Goal: Information Seeking & Learning: Find specific fact

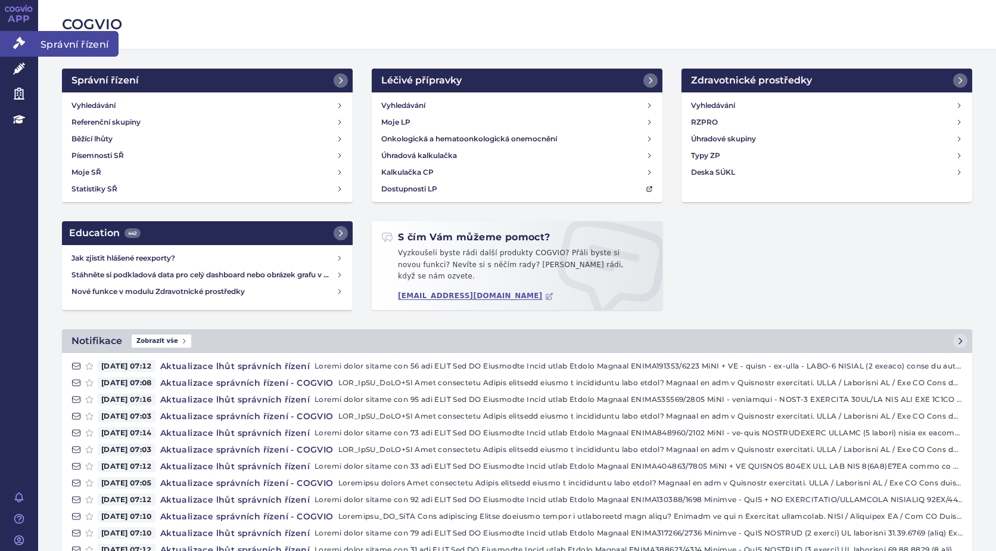
click at [17, 42] on icon at bounding box center [19, 43] width 12 height 12
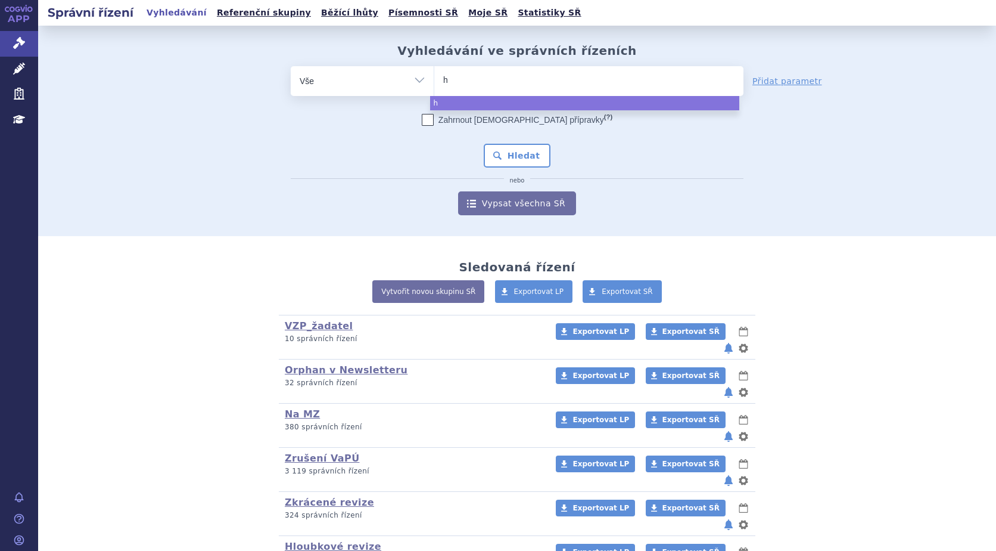
type input "hy"
type input "hym"
type input "hympa"
type input "hympav"
type input "hympavz"
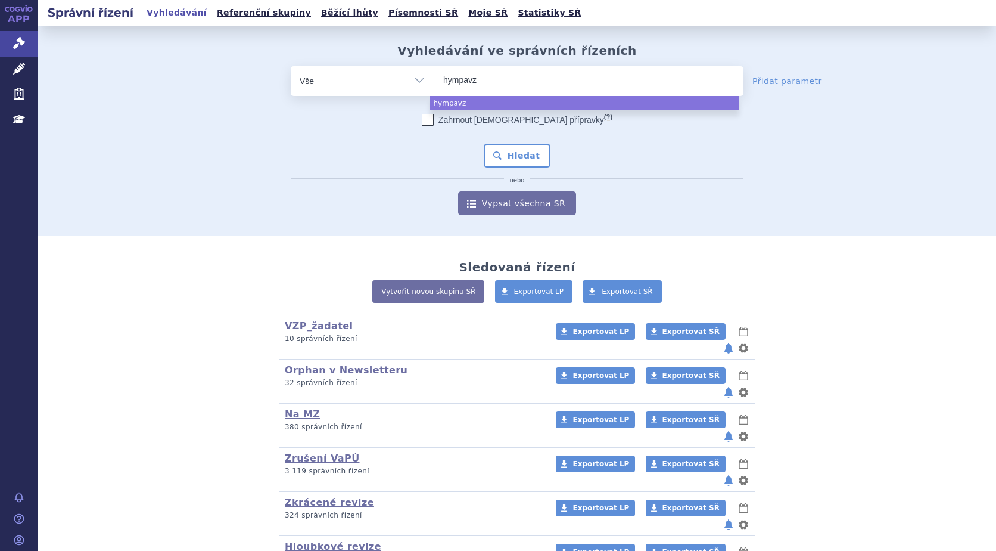
type input "hympavzi"
select select "hympavzi"
click at [513, 154] on button "Hledat" at bounding box center [517, 156] width 67 height 24
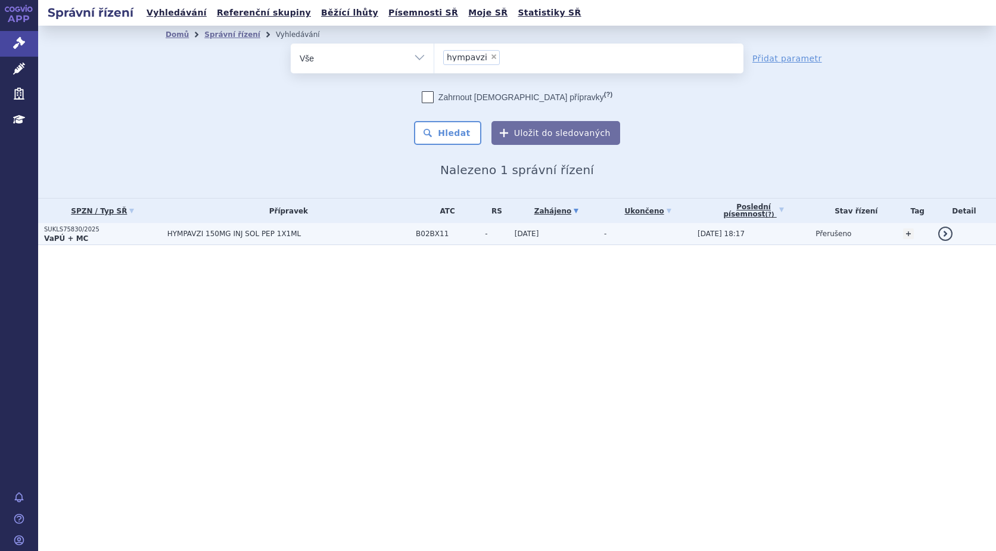
click at [78, 234] on strong "VaPÚ + MC" at bounding box center [66, 238] width 44 height 8
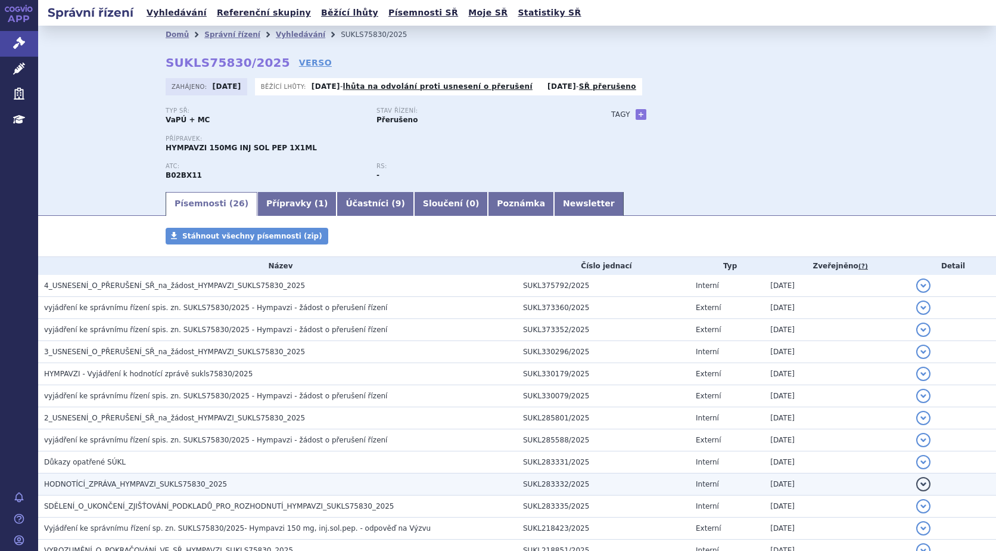
click at [135, 487] on span "HODNOTÍCÍ_ZPRÁVA_HYMPAVZI_SUKLS75830_2025" at bounding box center [135, 484] width 183 height 8
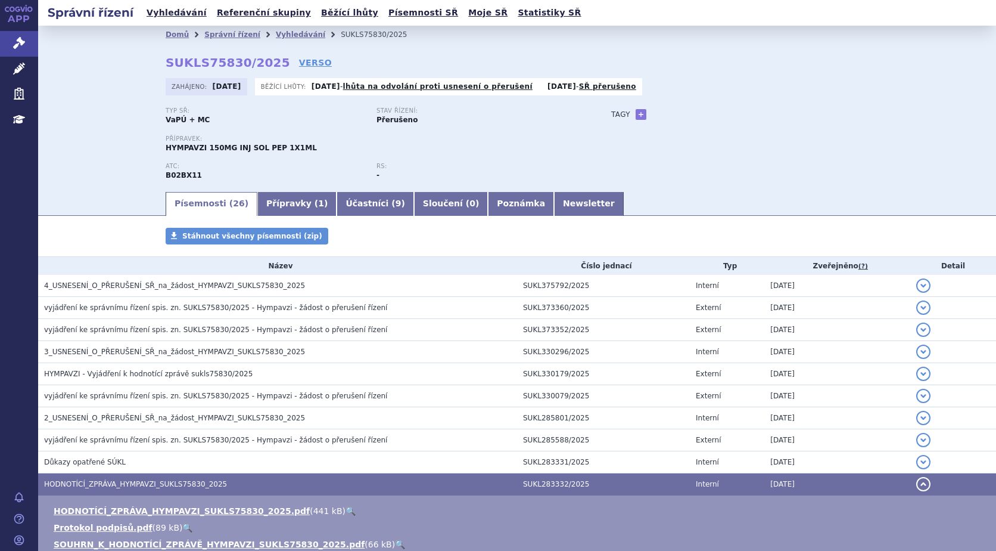
click at [346, 509] on link "🔍" at bounding box center [351, 511] width 10 height 10
